Goal: Information Seeking & Learning: Learn about a topic

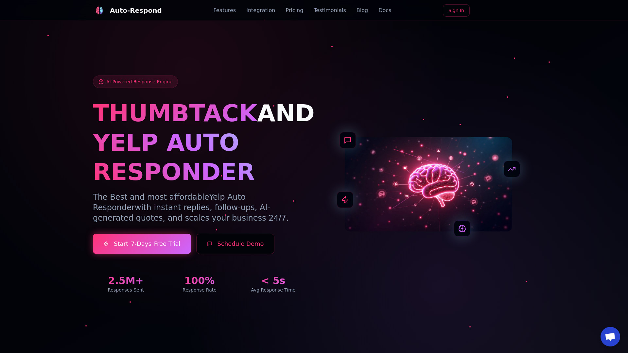
click at [356, 10] on link "Blog" at bounding box center [361, 11] width 11 height 8
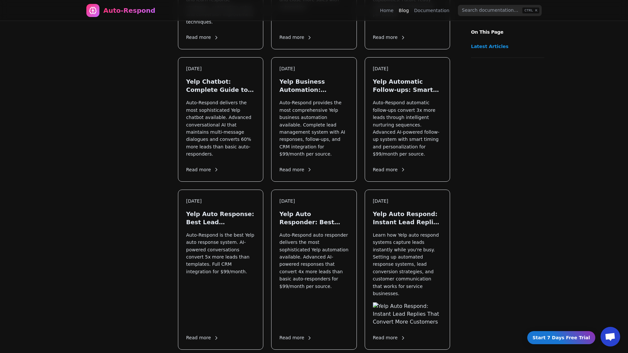
scroll to position [520, 0]
